Goal: Task Accomplishment & Management: Use online tool/utility

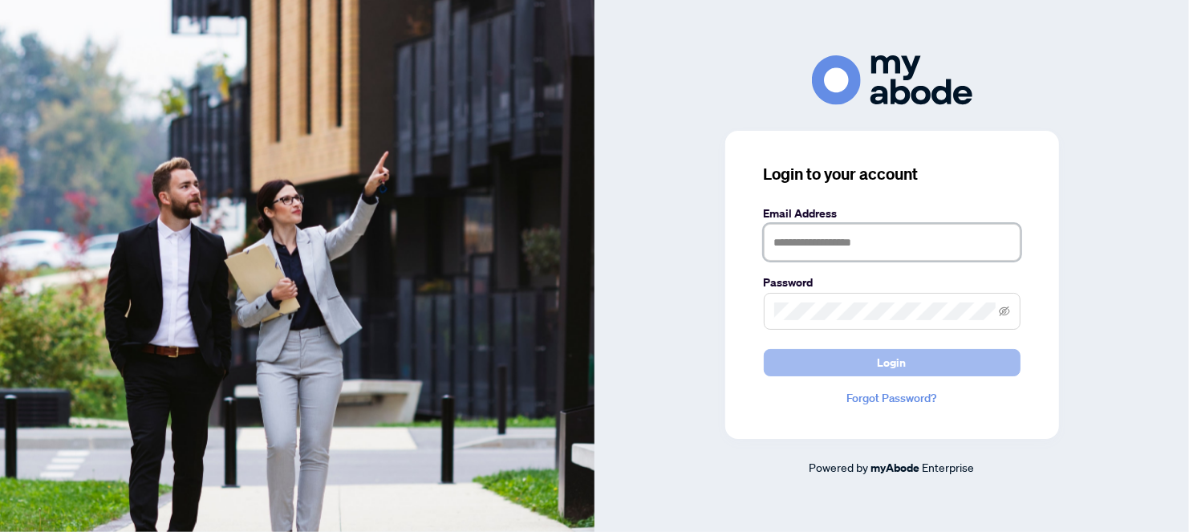
type input "**********"
click at [900, 360] on span "Login" at bounding box center [892, 363] width 29 height 26
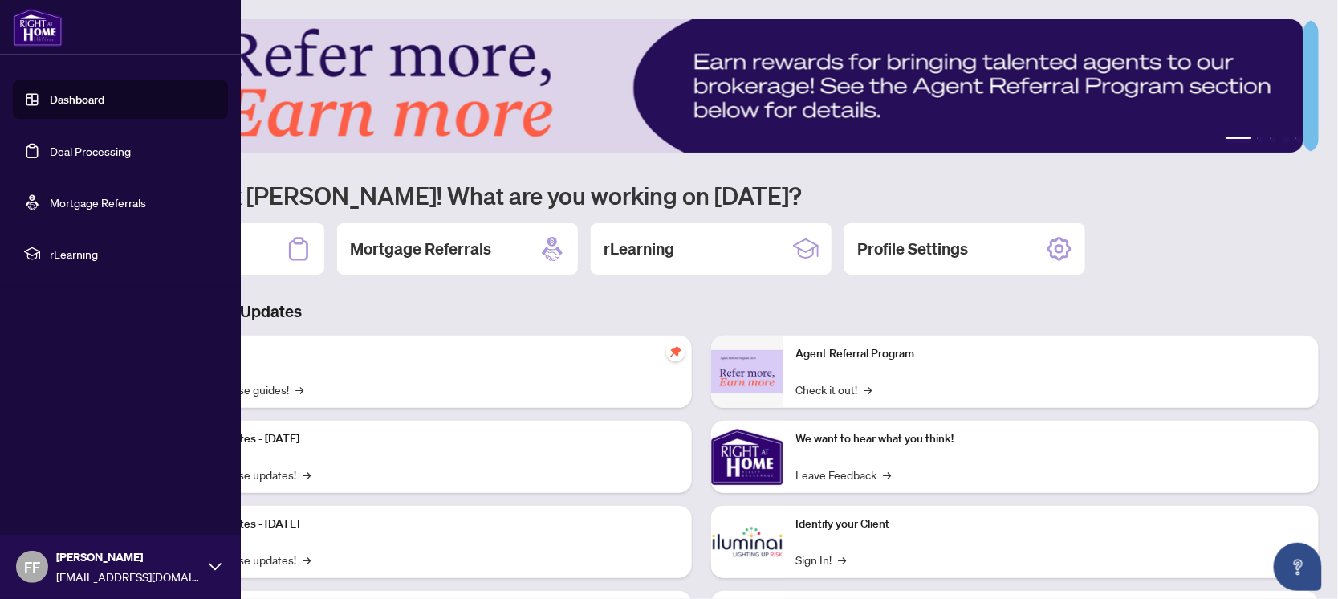
click at [50, 146] on link "Deal Processing" at bounding box center [90, 151] width 81 height 14
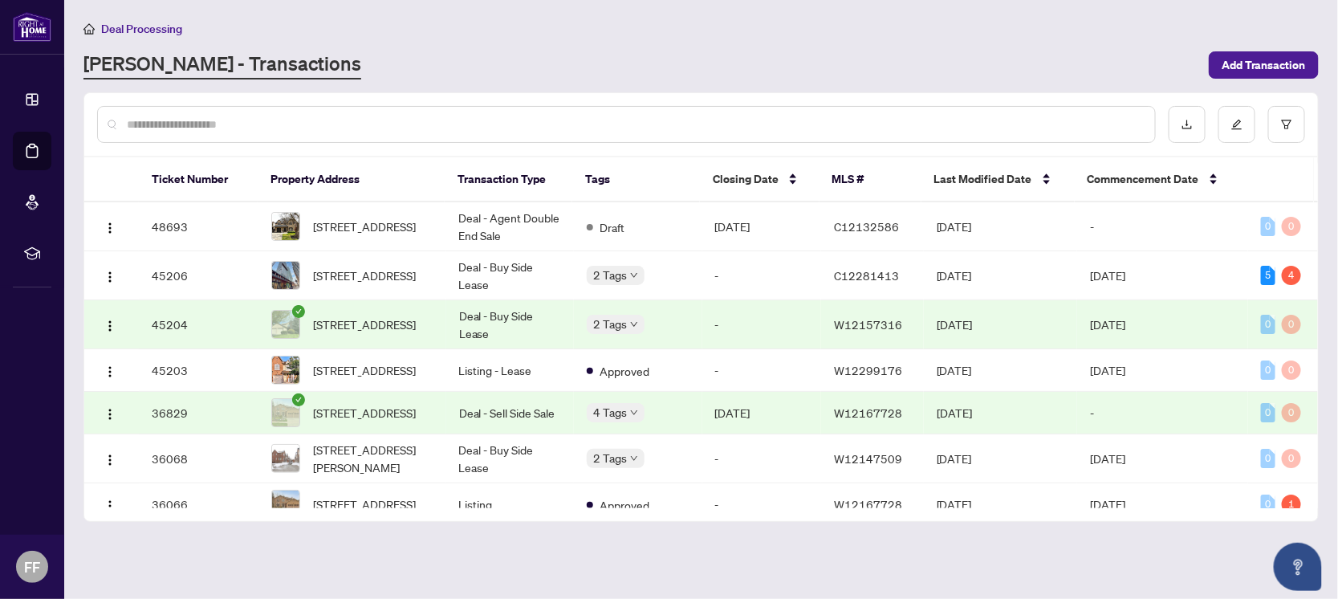
click at [499, 416] on td "Deal - Sell Side Sale" at bounding box center [510, 413] width 128 height 43
click at [507, 475] on td "Deal - Buy Side Lease" at bounding box center [510, 458] width 128 height 49
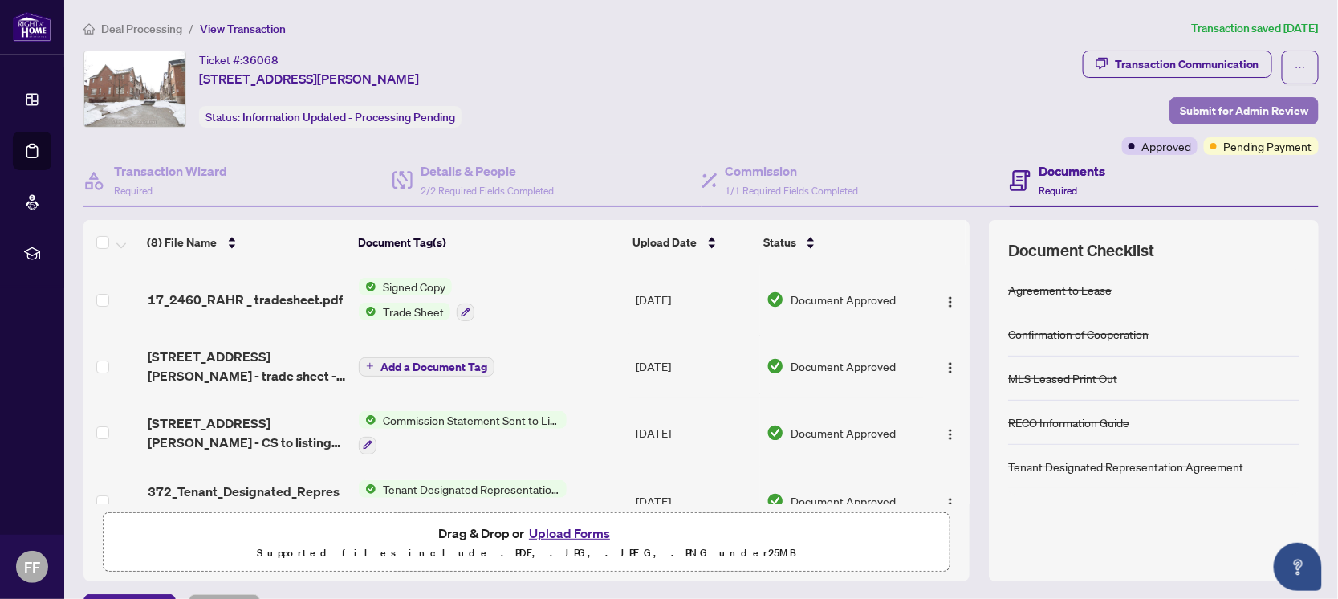
click at [1208, 108] on span "Submit for Admin Review" at bounding box center [1244, 111] width 128 height 26
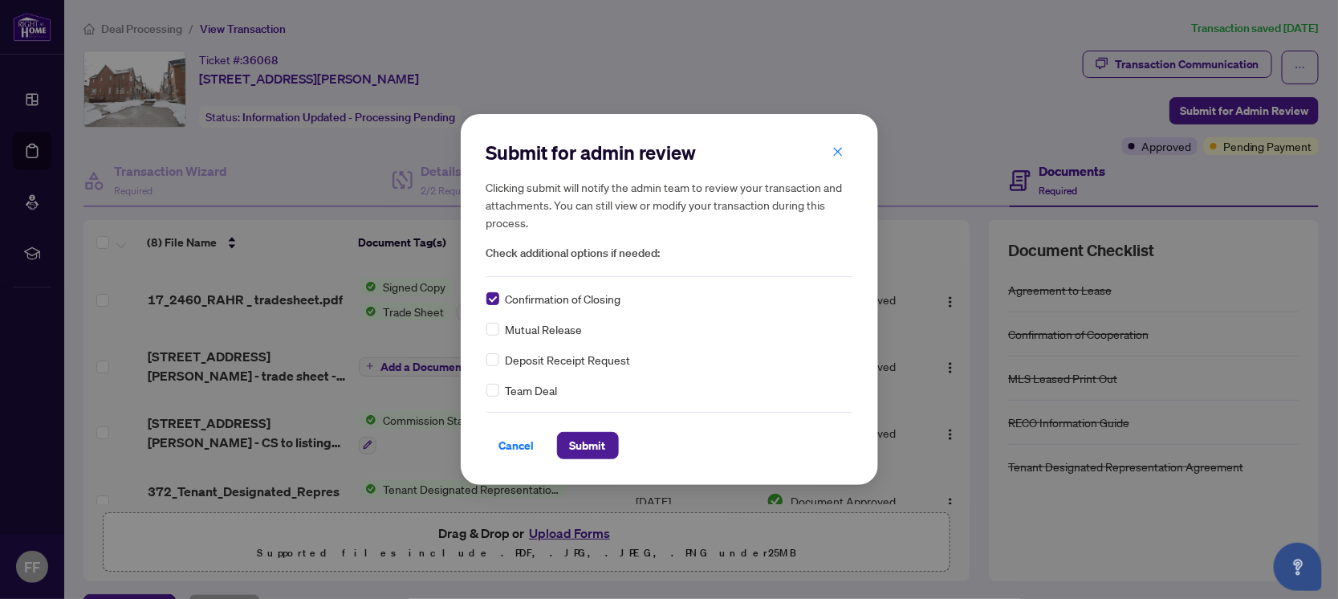
click at [596, 251] on span "Check additional options if needed:" at bounding box center [669, 253] width 366 height 18
click at [579, 442] on span "Submit" at bounding box center [588, 446] width 36 height 26
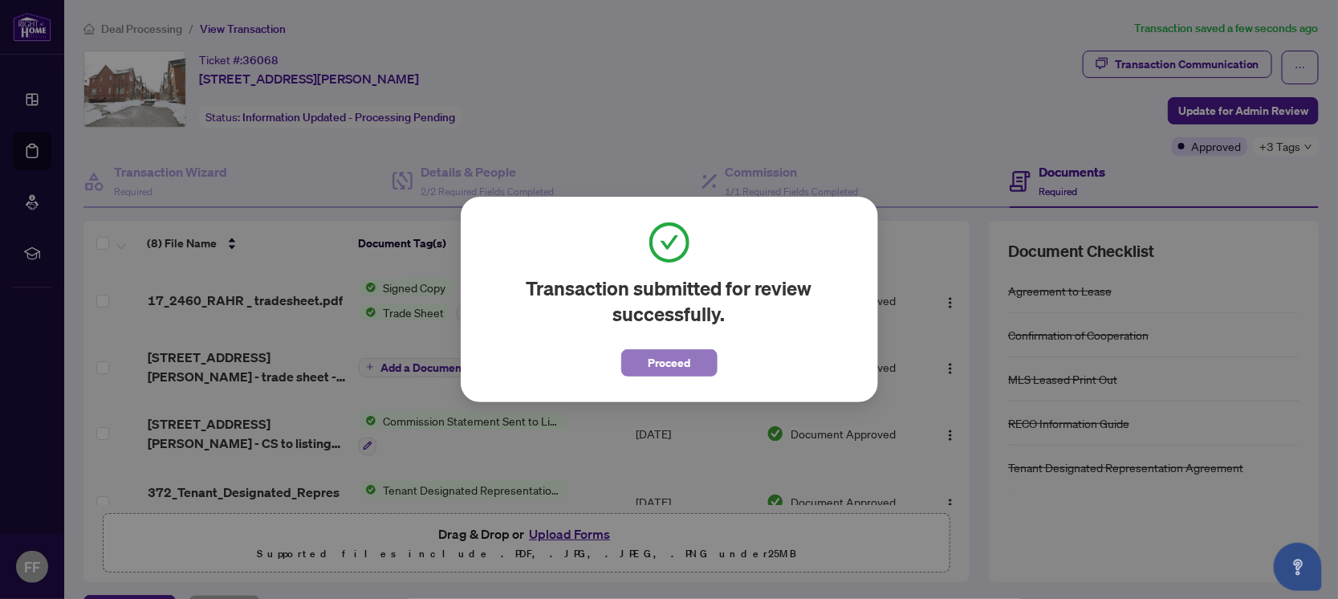
click at [695, 356] on button "Proceed" at bounding box center [669, 362] width 96 height 27
